Goal: Navigation & Orientation: Understand site structure

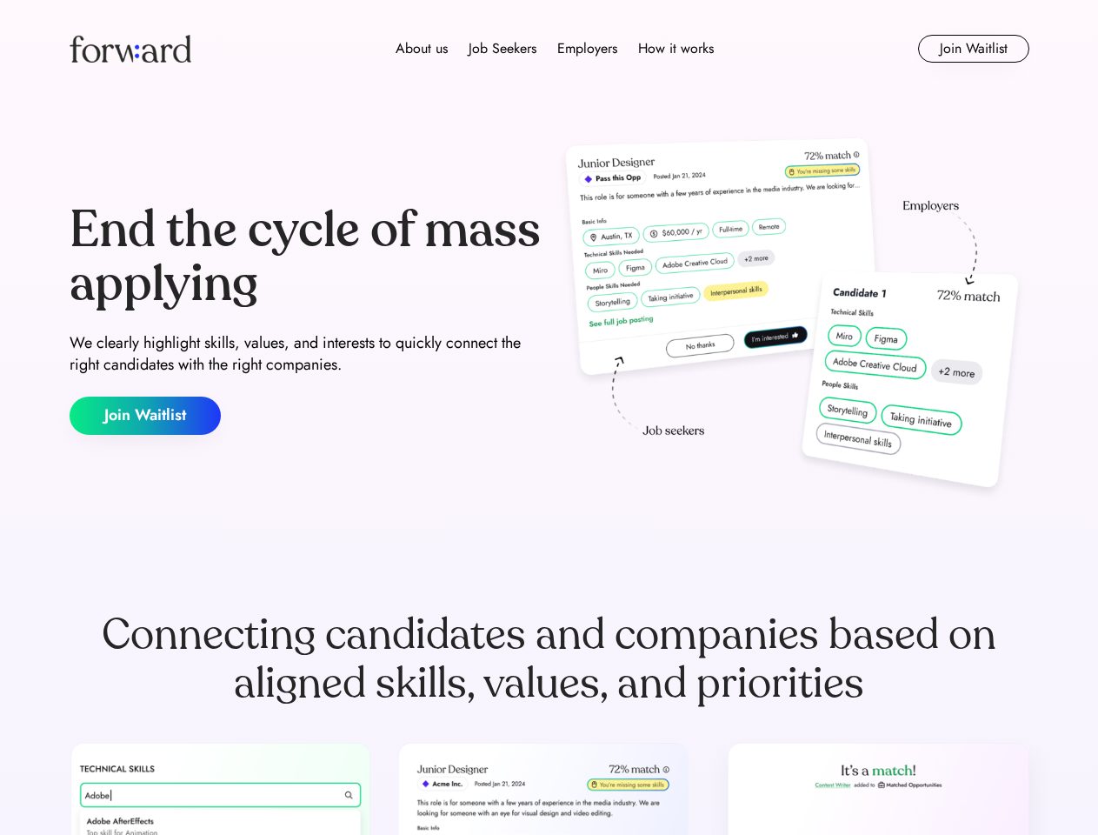
click at [549, 417] on div "End the cycle of mass applying We clearly highlight skills, values, and interes…" at bounding box center [550, 319] width 960 height 374
click at [550, 49] on div "About us Job Seekers Employers How it works" at bounding box center [554, 48] width 685 height 21
click at [130, 49] on img at bounding box center [131, 49] width 122 height 28
click at [555, 49] on div "About us Job Seekers Employers How it works" at bounding box center [554, 48] width 685 height 21
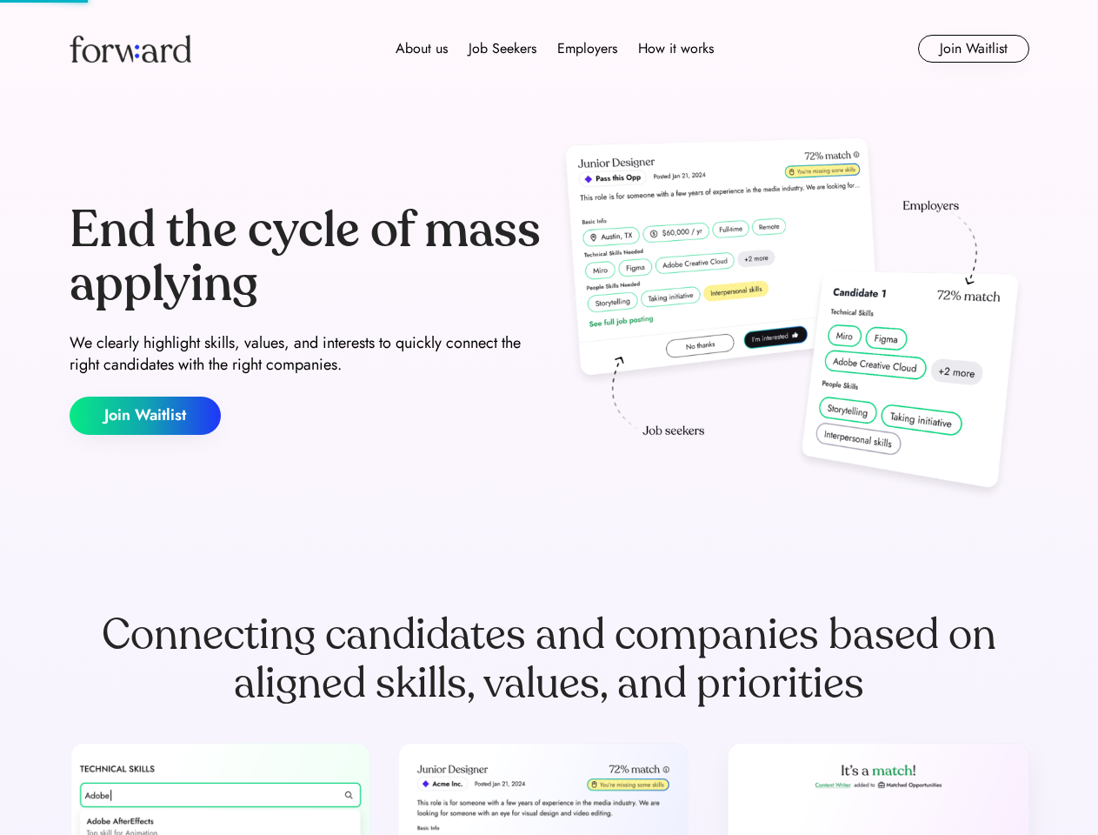
click at [422, 49] on div "About us" at bounding box center [422, 48] width 52 height 21
click at [503, 49] on div "Job Seekers" at bounding box center [503, 48] width 68 height 21
click at [587, 49] on div "Employers" at bounding box center [587, 48] width 60 height 21
click at [675, 49] on div "How it works" at bounding box center [676, 48] width 76 height 21
click at [973, 49] on button "Join Waitlist" at bounding box center [973, 49] width 111 height 28
